Goal: Information Seeking & Learning: Learn about a topic

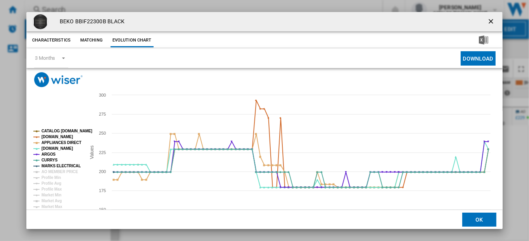
click at [487, 21] on ng-md-icon "getI18NText('BUTTONS.CLOSE_DIALOG')" at bounding box center [491, 21] width 9 height 9
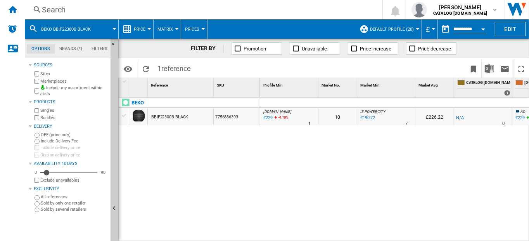
click at [55, 9] on div "Search" at bounding box center [202, 9] width 320 height 11
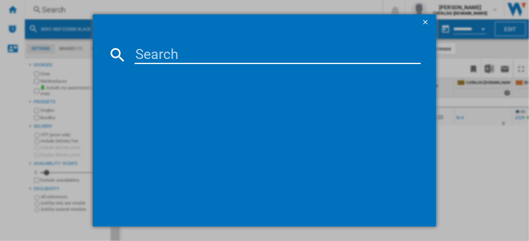
click at [166, 57] on input at bounding box center [278, 54] width 287 height 19
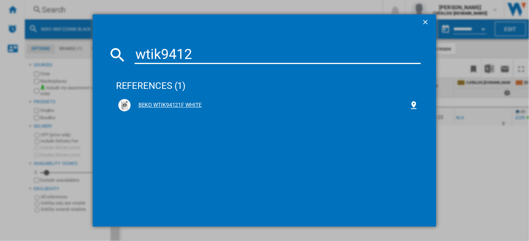
type input "wtik9412"
click at [157, 106] on div "BEKO WTIK94121F WHITE" at bounding box center [270, 105] width 279 height 8
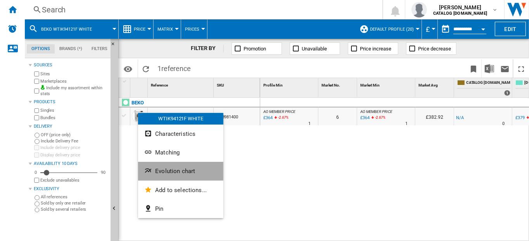
click at [169, 171] on span "Evolution chart" at bounding box center [175, 171] width 40 height 7
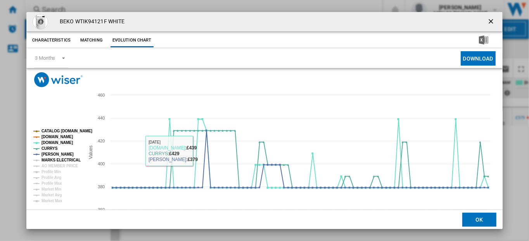
click at [53, 158] on tspan "MARKS ELECTRICAL" at bounding box center [61, 160] width 39 height 4
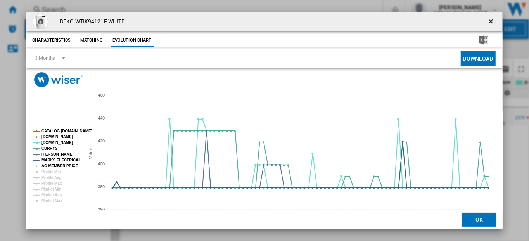
click at [55, 164] on tspan "AO MEMBER PRICE" at bounding box center [60, 166] width 36 height 4
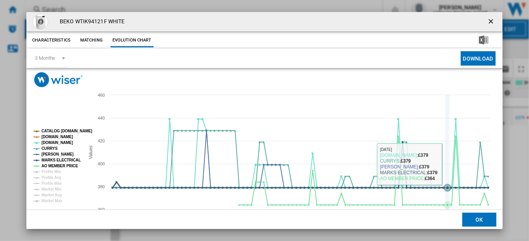
scroll to position [33, 0]
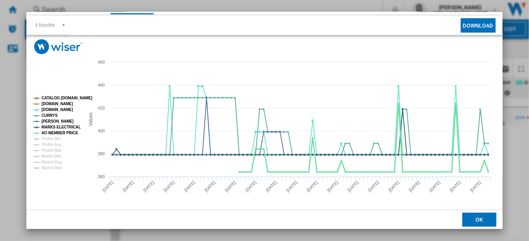
click at [54, 131] on tspan "AO MEMBER PRICE" at bounding box center [60, 133] width 36 height 4
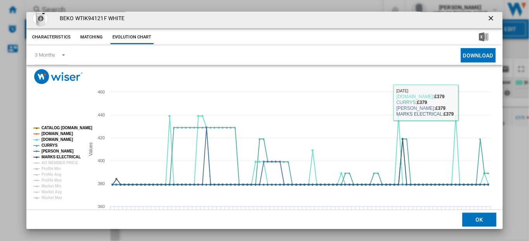
scroll to position [0, 0]
